Goal: Task Accomplishment & Management: Use online tool/utility

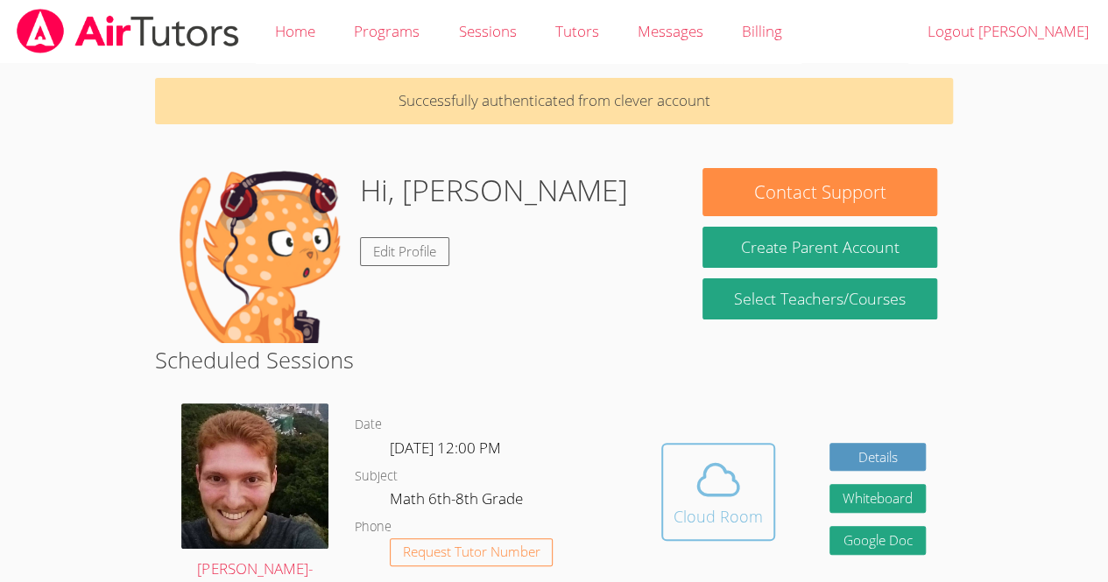
click at [742, 501] on span at bounding box center [718, 479] width 89 height 49
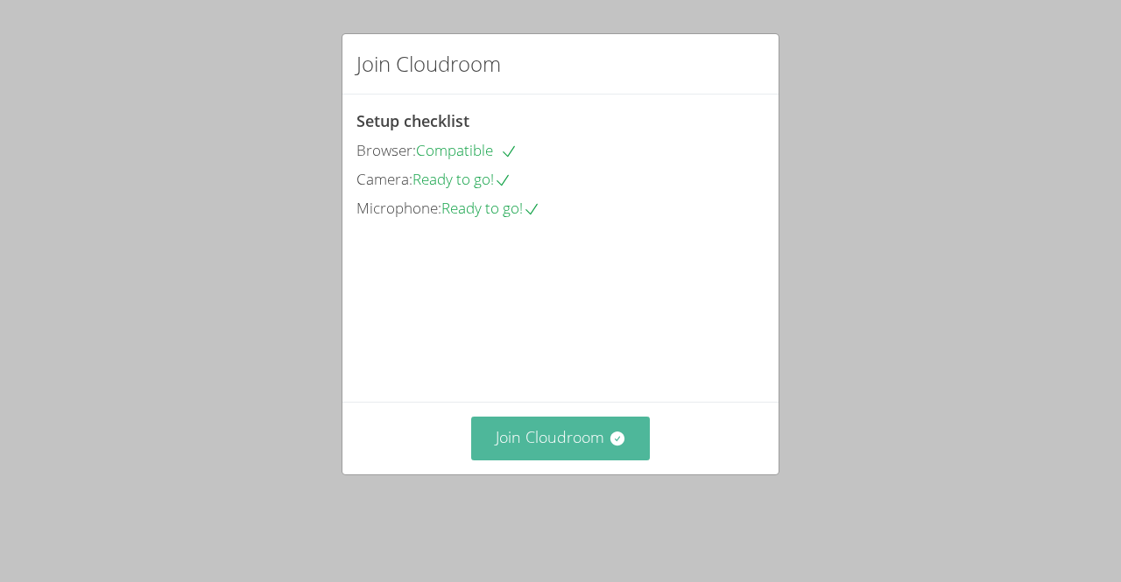
click at [619, 460] on button "Join Cloudroom" at bounding box center [561, 438] width 180 height 43
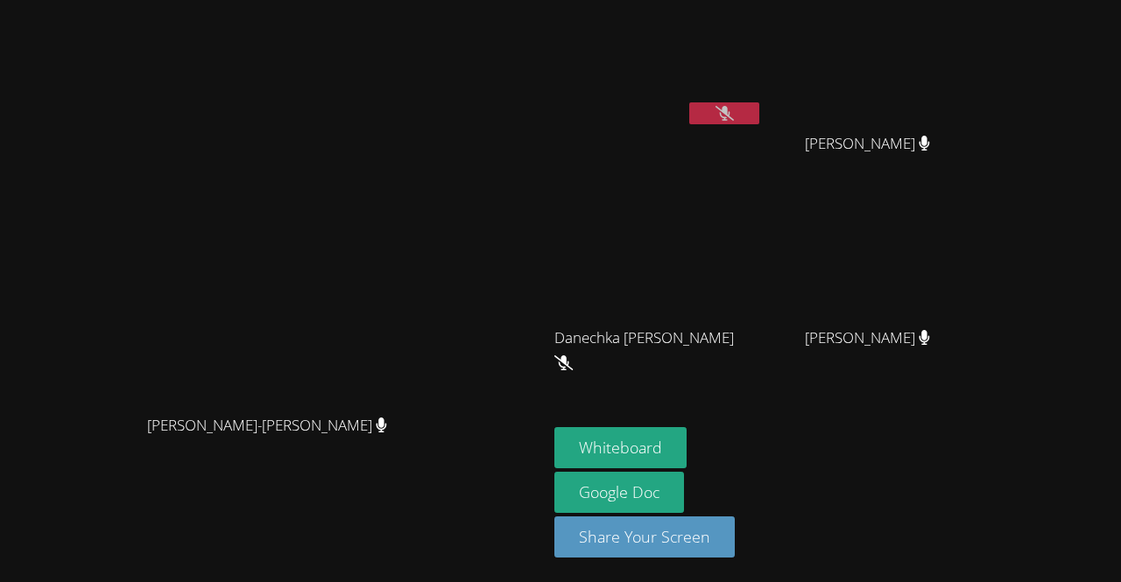
click at [734, 116] on icon at bounding box center [725, 113] width 18 height 15
click at [759, 116] on button at bounding box center [724, 113] width 70 height 22
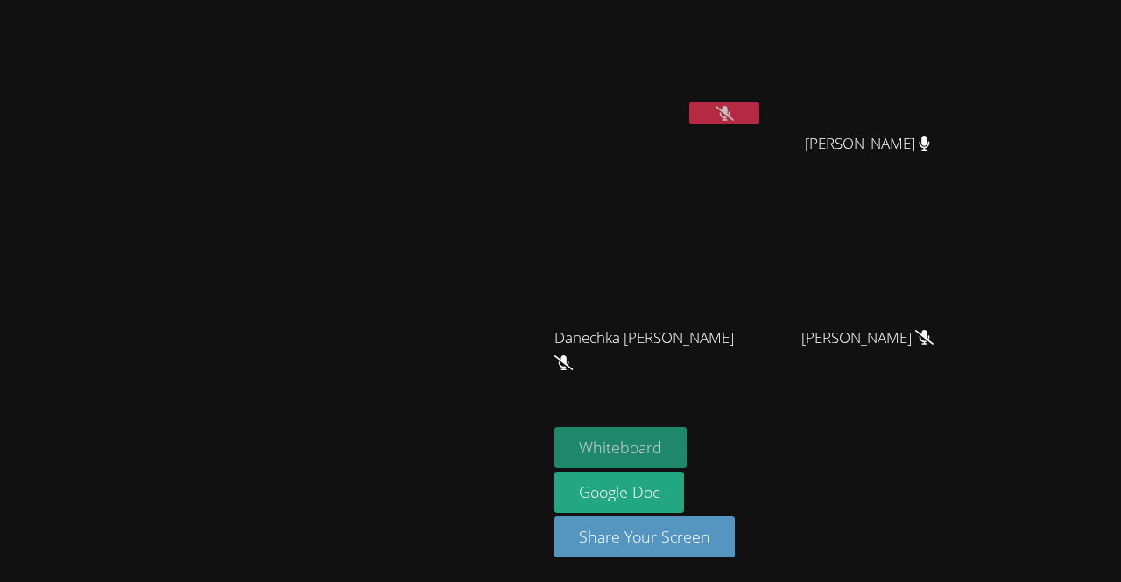
click at [687, 439] on button "Whiteboard" at bounding box center [620, 447] width 132 height 41
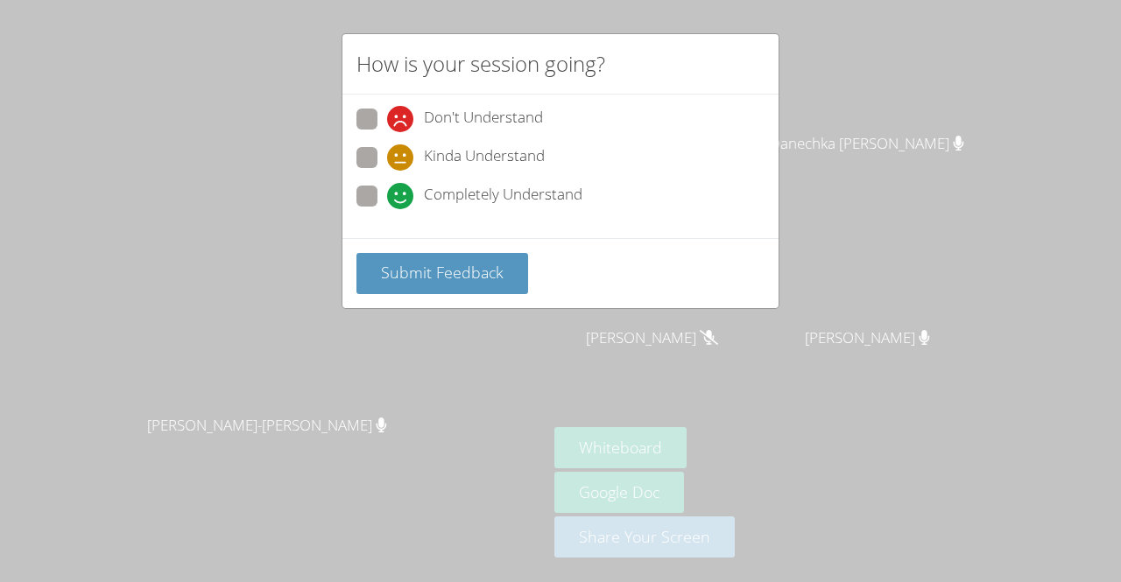
click at [531, 321] on div "How is your session going? Don't Understand Kinda Understand Completely Underst…" at bounding box center [560, 291] width 1121 height 582
click at [405, 197] on icon at bounding box center [400, 196] width 26 height 26
click at [402, 197] on input "Completely Understand" at bounding box center [394, 193] width 15 height 15
radio input "true"
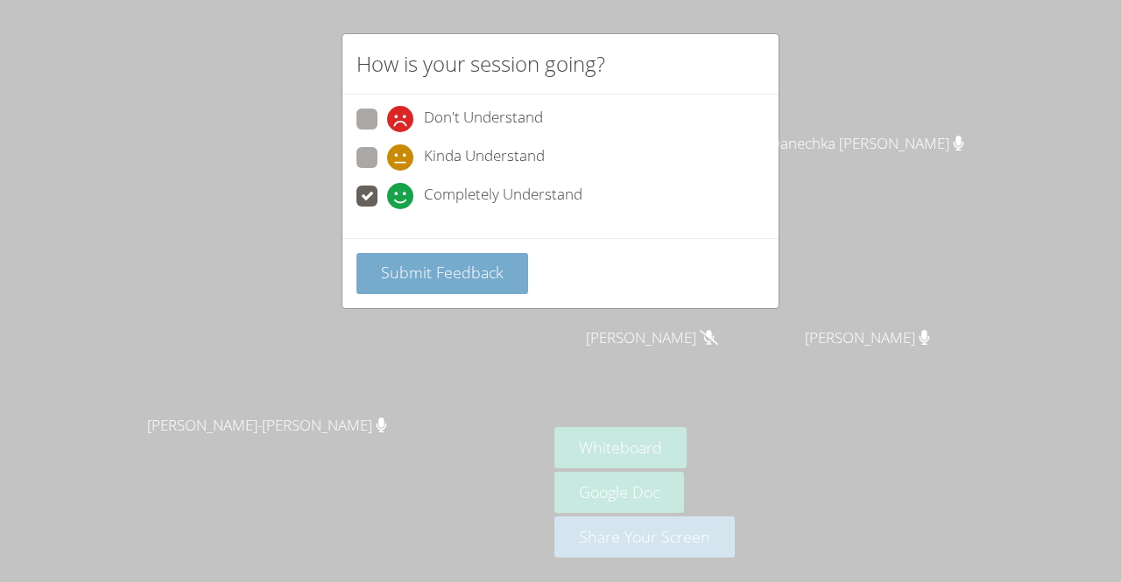
click at [413, 275] on span "Submit Feedback" at bounding box center [442, 272] width 123 height 21
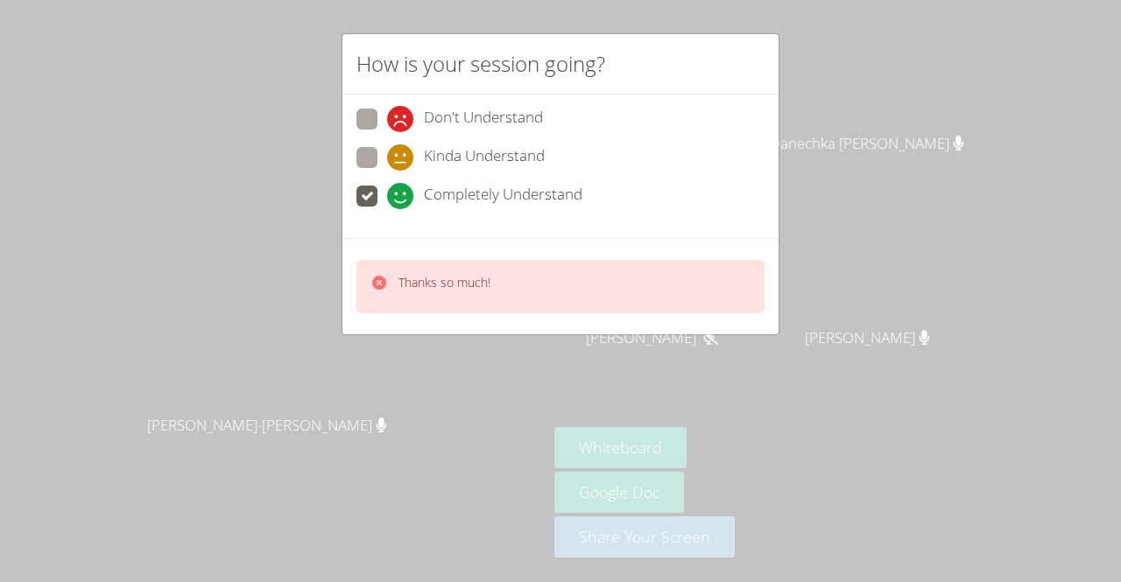
click at [378, 194] on label "Completely Understand" at bounding box center [469, 198] width 226 height 24
click at [387, 194] on input "Completely Understand" at bounding box center [394, 193] width 15 height 15
click at [387, 171] on span at bounding box center [387, 171] width 0 height 0
click at [387, 156] on input "Kinda Understand" at bounding box center [394, 154] width 15 height 15
radio input "true"
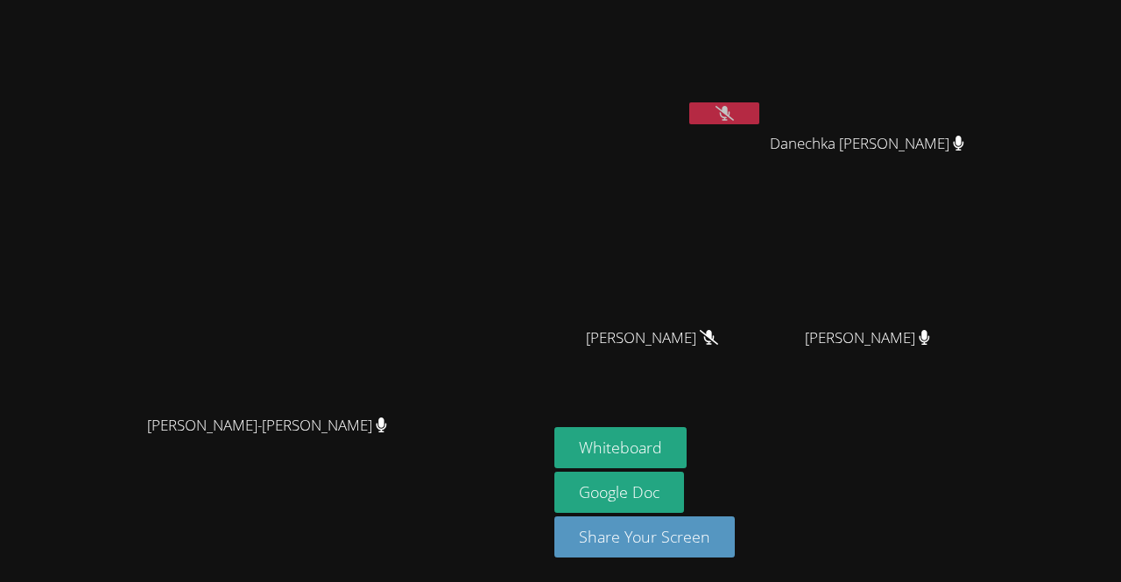
click at [406, 292] on video at bounding box center [274, 256] width 263 height 300
